Goal: Browse casually: Explore the website without a specific task or goal

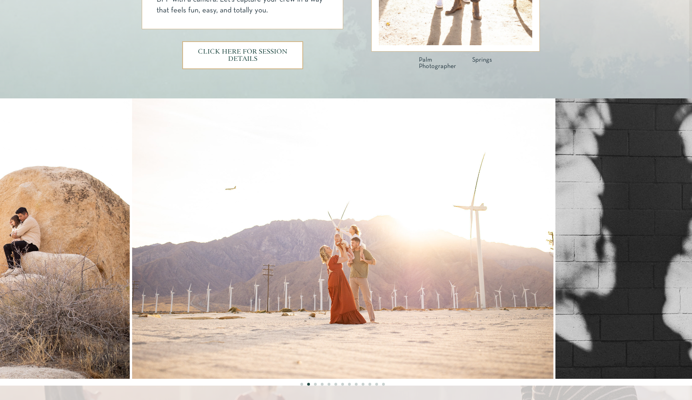
scroll to position [596, 0]
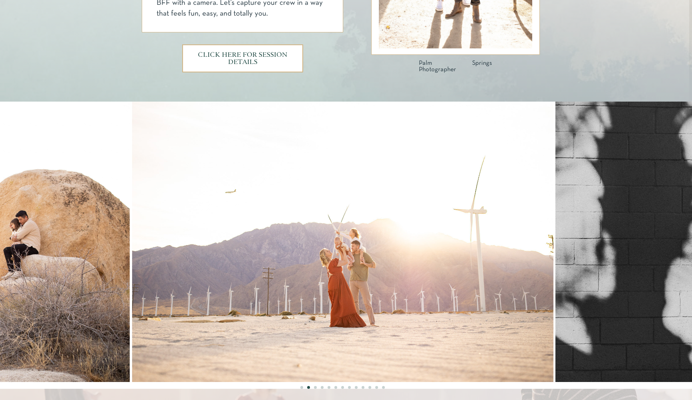
click at [313, 387] on ol at bounding box center [342, 385] width 699 height 7
click at [315, 387] on li "Page dot 3" at bounding box center [315, 387] width 3 height 3
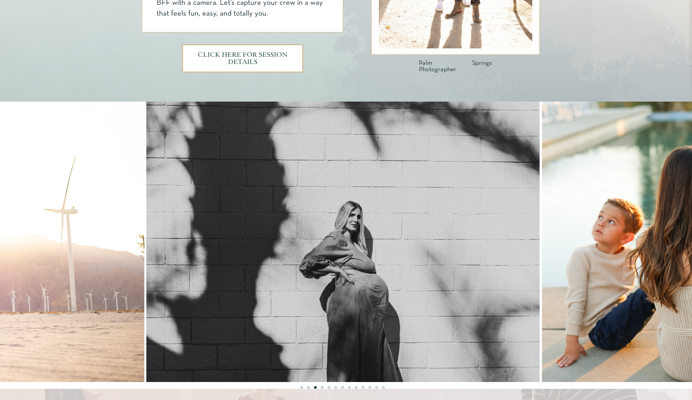
click at [323, 387] on li "Page dot 4" at bounding box center [322, 387] width 3 height 3
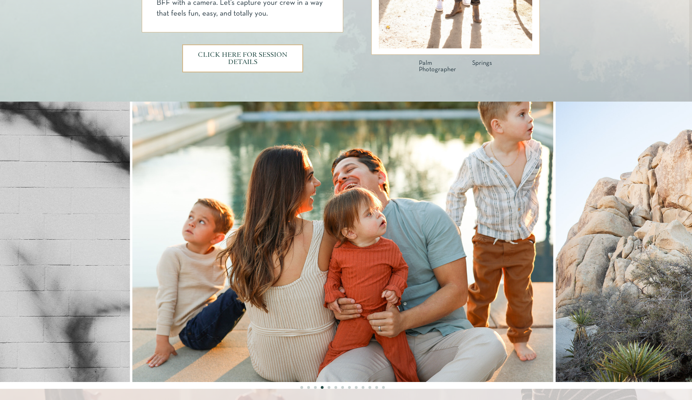
click at [330, 387] on ol at bounding box center [342, 385] width 699 height 7
click at [333, 388] on ol at bounding box center [342, 385] width 699 height 7
click at [329, 388] on li "Page dot 5" at bounding box center [328, 387] width 3 height 3
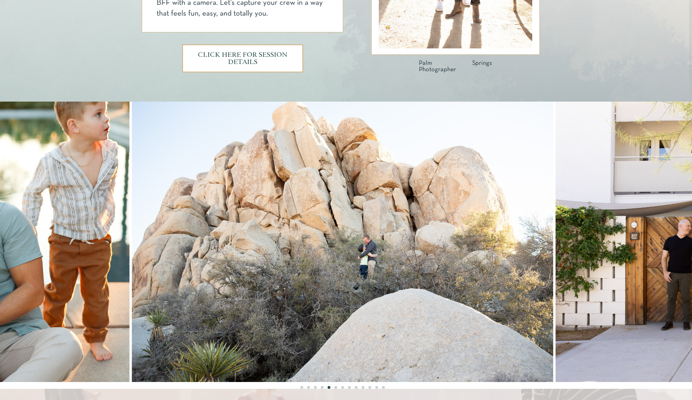
click at [335, 388] on li "Page dot 6" at bounding box center [335, 387] width 3 height 3
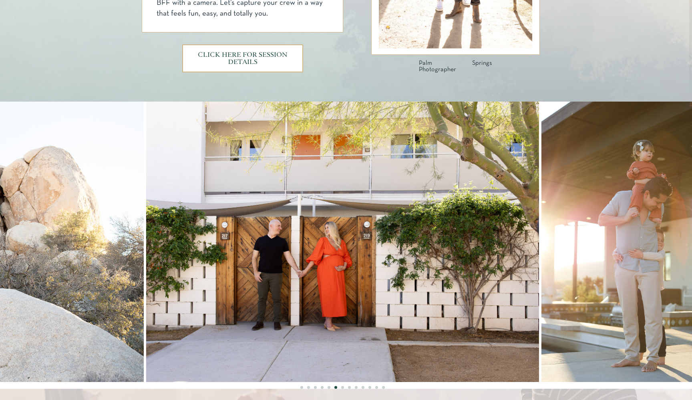
click at [342, 388] on li "Page dot 7" at bounding box center [342, 387] width 3 height 3
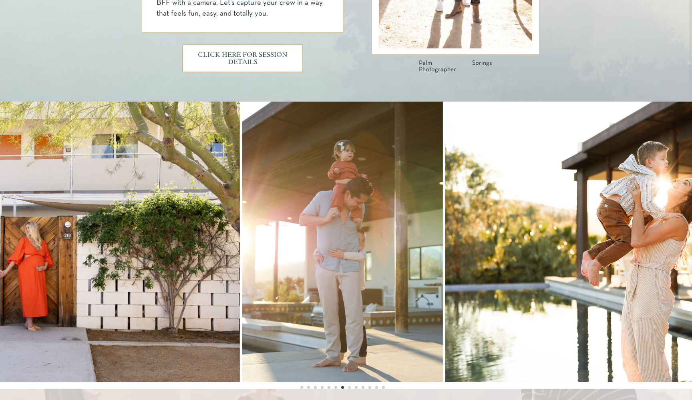
click at [350, 388] on li "Page dot 8" at bounding box center [349, 387] width 3 height 3
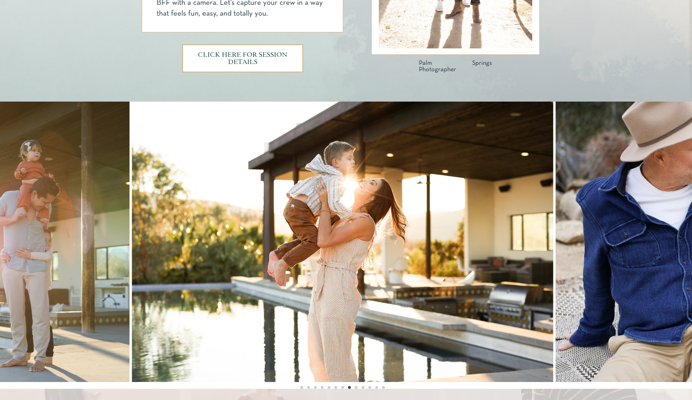
click at [355, 387] on li "Page dot 9" at bounding box center [356, 387] width 3 height 3
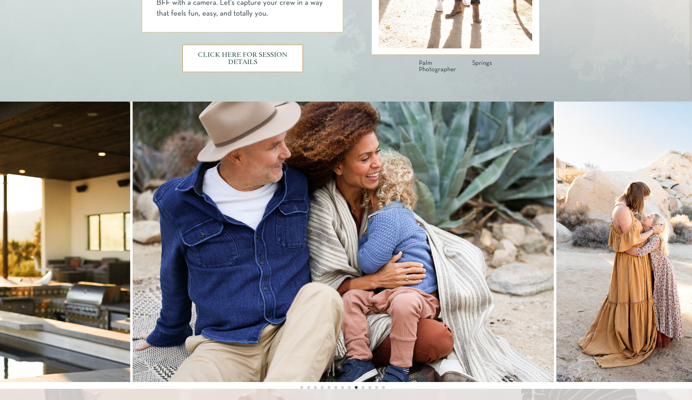
click at [363, 387] on li "Page dot 10" at bounding box center [362, 387] width 3 height 3
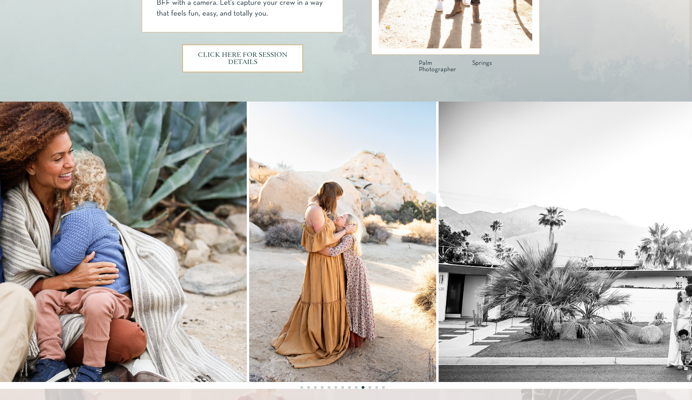
click at [380, 388] on ol at bounding box center [342, 385] width 699 height 7
click at [368, 386] on ol at bounding box center [342, 385] width 699 height 7
click at [367, 386] on ol at bounding box center [342, 385] width 699 height 7
click at [369, 388] on li "Page dot 11" at bounding box center [369, 387] width 3 height 3
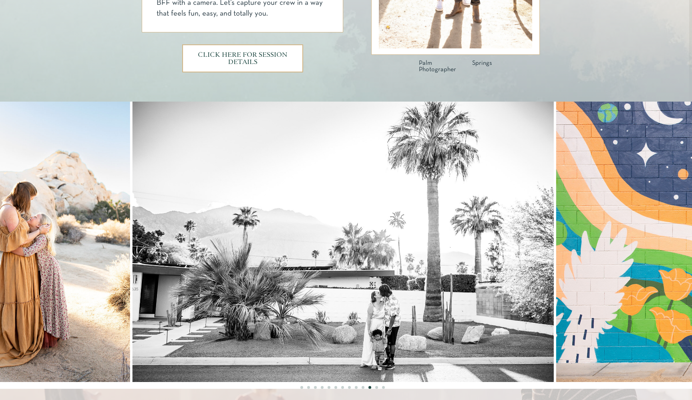
click at [377, 388] on li "Page dot 12" at bounding box center [376, 387] width 3 height 3
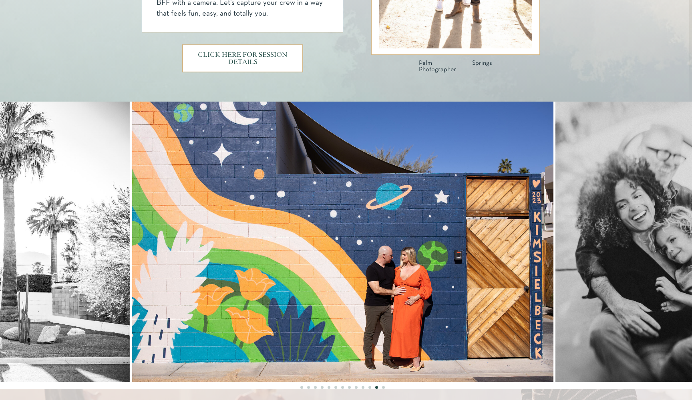
click at [382, 387] on li "Page dot 13" at bounding box center [383, 387] width 3 height 3
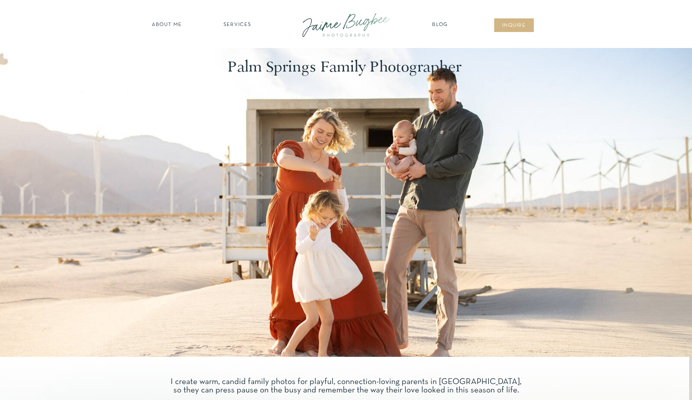
scroll to position [0, 0]
